Goal: Task Accomplishment & Management: Complete application form

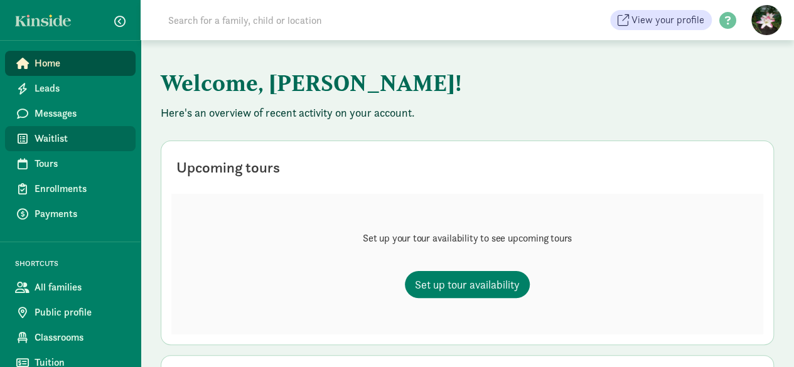
click at [45, 133] on span "Waitlist" at bounding box center [80, 138] width 91 height 15
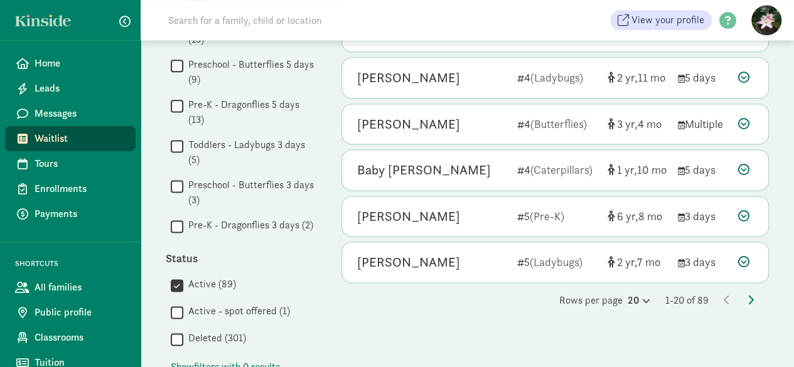
scroll to position [897, 0]
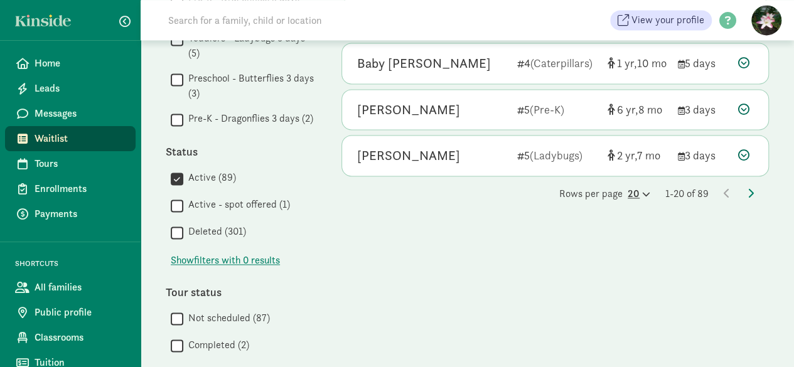
click at [637, 192] on div "20" at bounding box center [639, 194] width 23 height 15
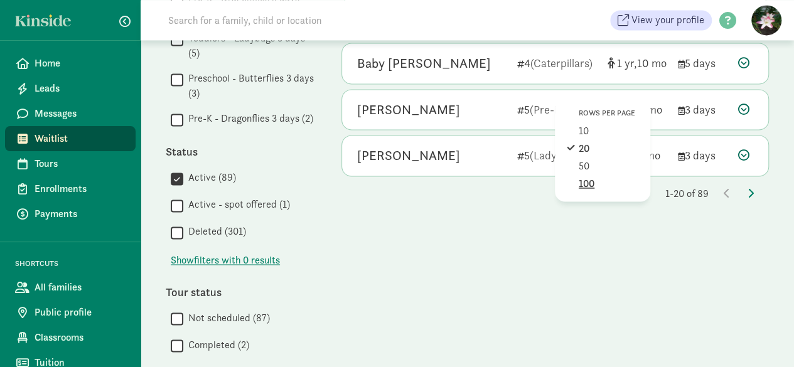
click at [590, 177] on div "100" at bounding box center [609, 183] width 60 height 15
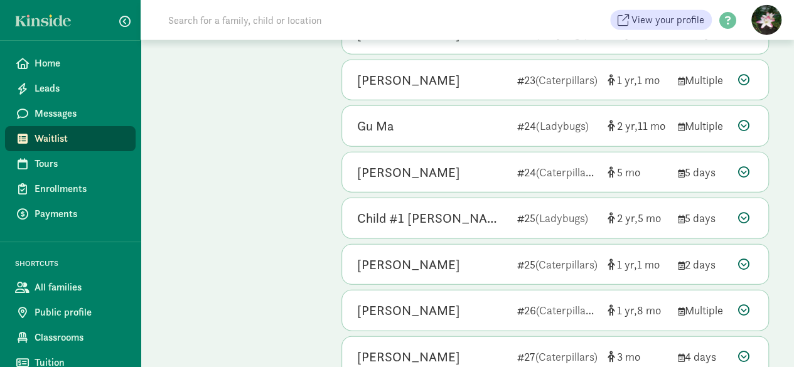
scroll to position [3904, 0]
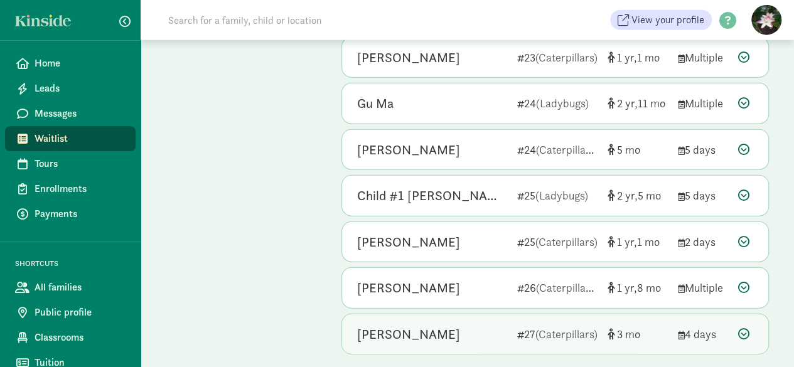
click at [392, 325] on div "[PERSON_NAME]" at bounding box center [408, 335] width 103 height 20
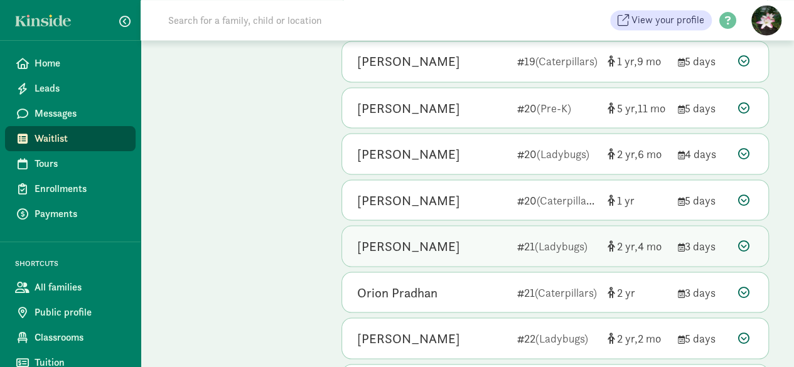
scroll to position [3464, 0]
